Goal: Find specific page/section: Find specific page/section

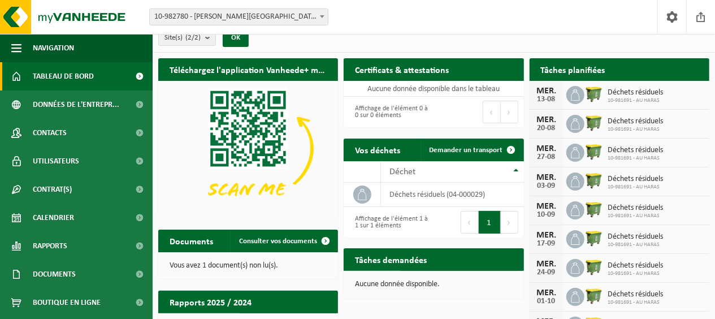
scroll to position [10, 0]
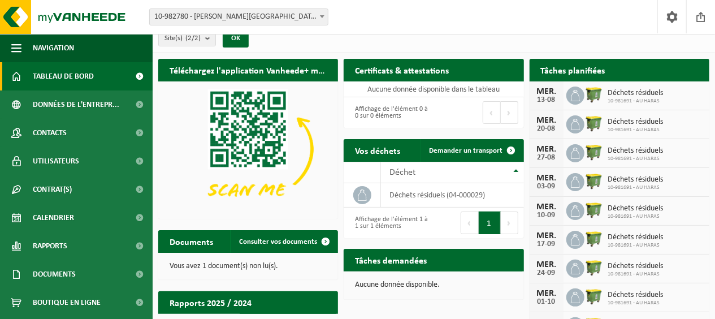
click at [659, 102] on span "10-981691 - AU HARAS" at bounding box center [635, 101] width 55 height 7
click at [581, 79] on h2 "Tâches planifiées" at bounding box center [573, 70] width 87 height 22
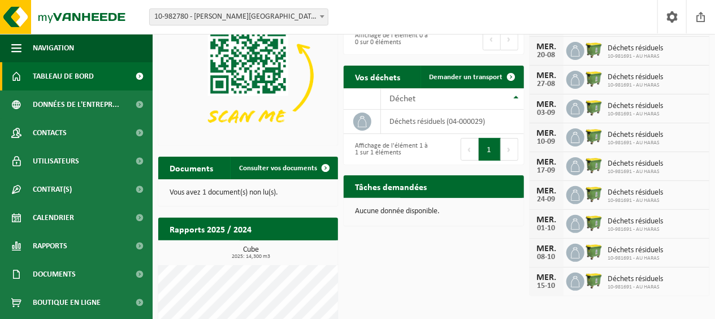
scroll to position [109, 0]
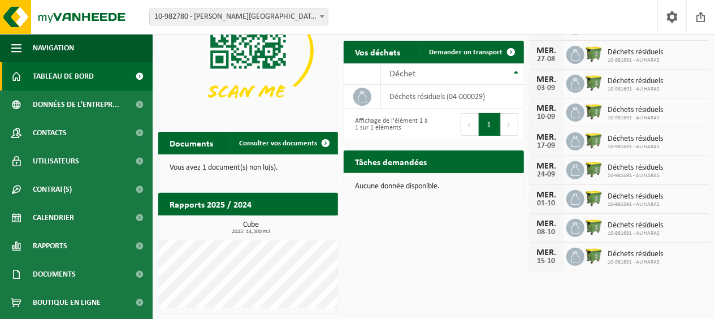
click at [100, 275] on link "Documents" at bounding box center [76, 274] width 153 height 28
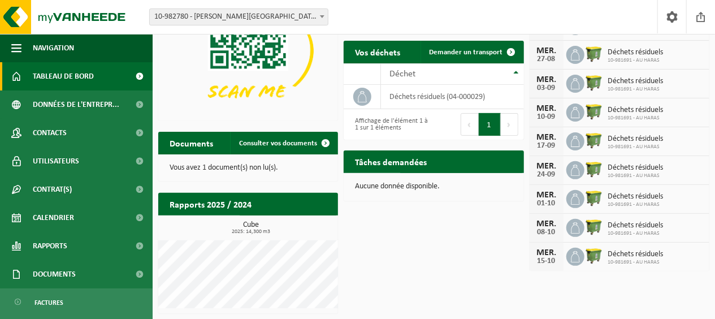
click at [128, 276] on span at bounding box center [139, 274] width 25 height 28
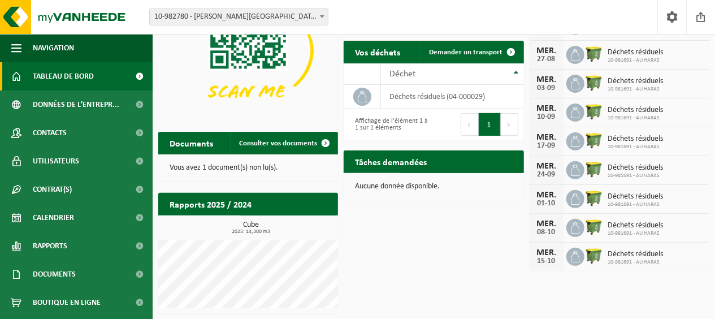
click at [127, 266] on span at bounding box center [139, 274] width 25 height 28
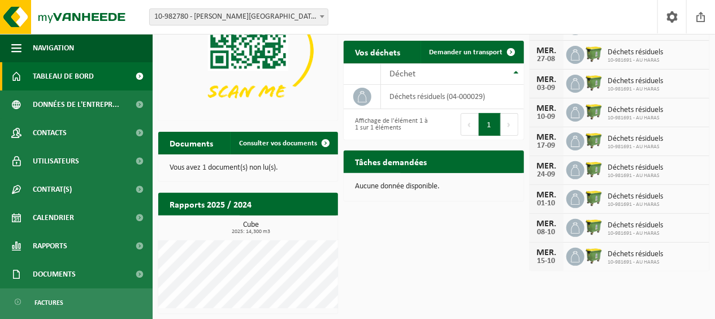
click at [60, 310] on span "Factures" at bounding box center [48, 302] width 29 height 21
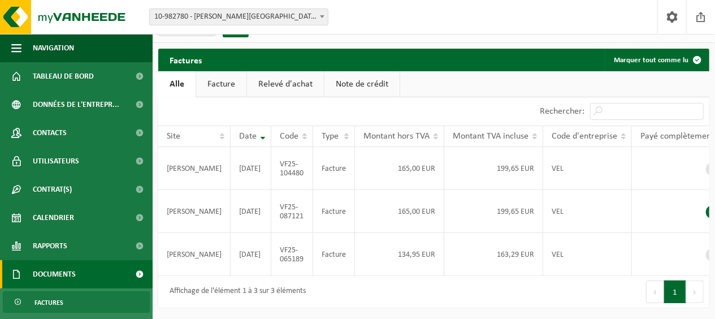
scroll to position [46, 0]
click at [691, 250] on td at bounding box center [680, 254] width 97 height 43
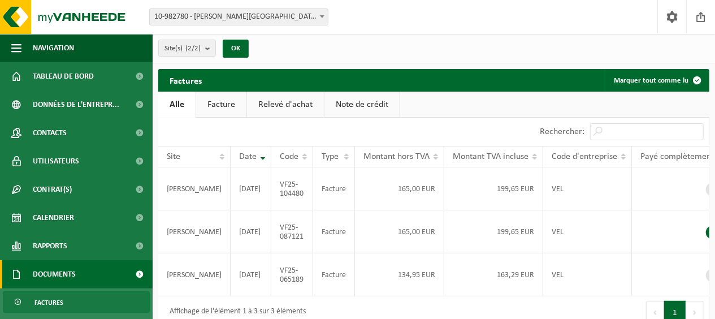
click at [70, 85] on span "Tableau de bord" at bounding box center [63, 76] width 61 height 28
